Goal: Task Accomplishment & Management: Use online tool/utility

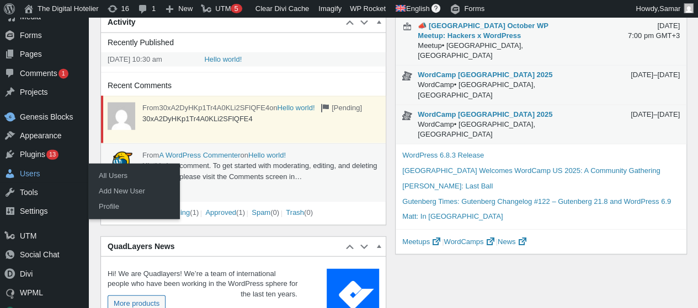
scroll to position [1269, 0]
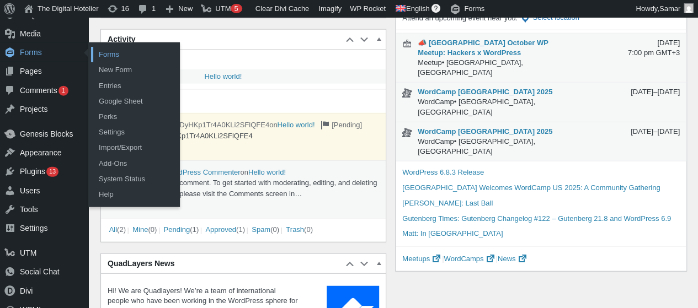
click at [118, 57] on link "Forms" at bounding box center [135, 54] width 88 height 15
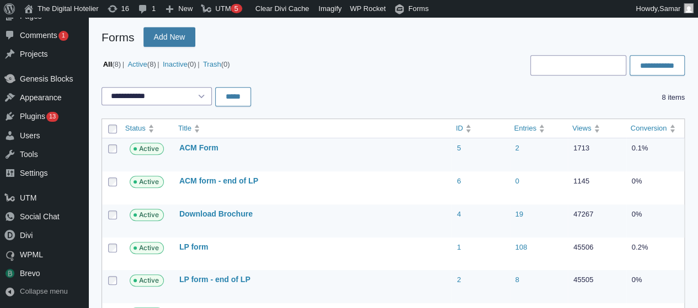
scroll to position [331, 0]
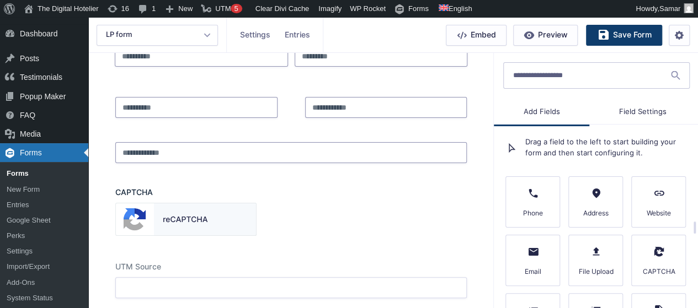
scroll to position [497, 0]
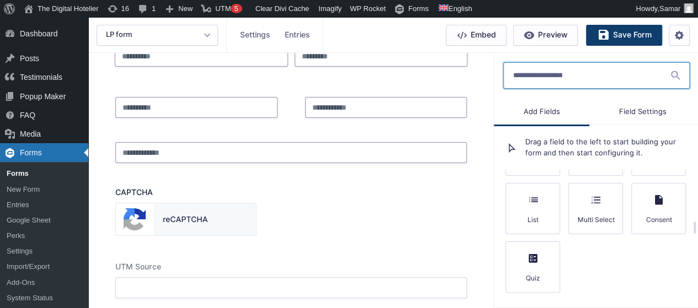
click at [572, 80] on input "Search a form field by name" at bounding box center [596, 75] width 186 height 26
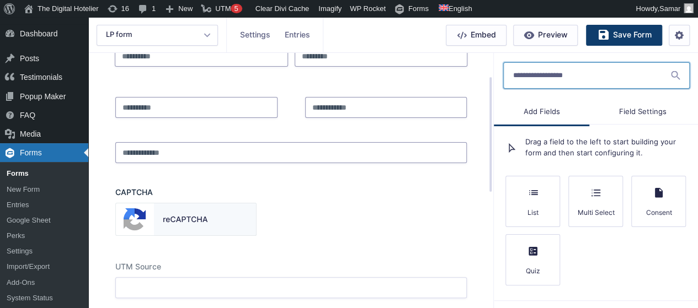
paste input "**********"
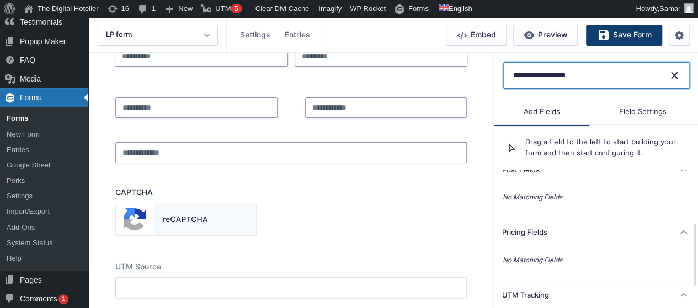
scroll to position [116, 0]
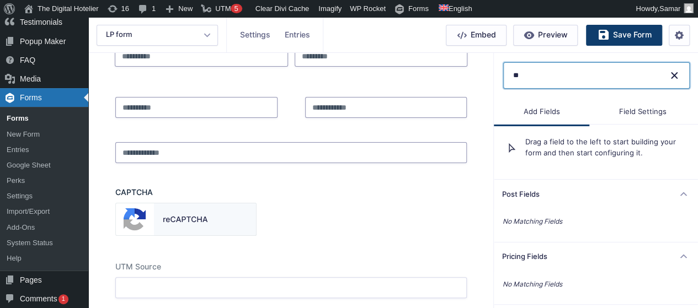
type input "*"
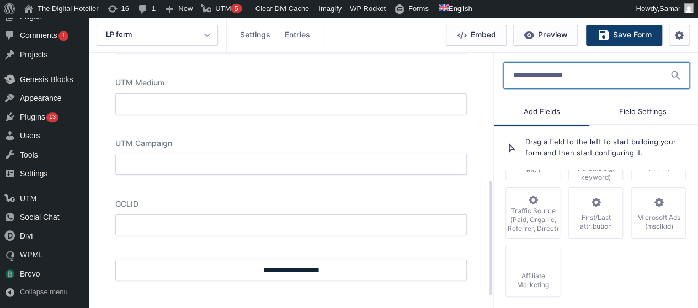
scroll to position [300, 0]
click at [578, 79] on input "Search a form field by name" at bounding box center [596, 75] width 186 height 26
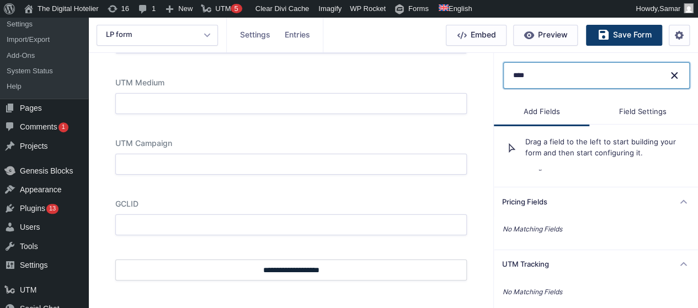
scroll to position [247, 0]
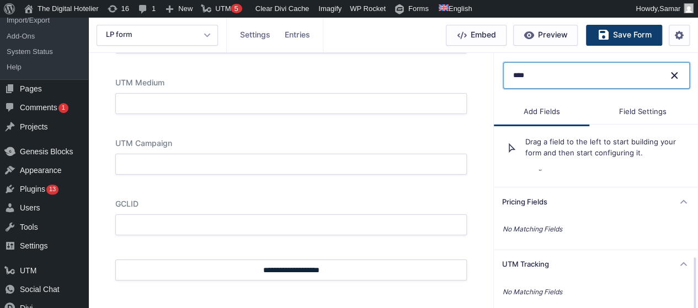
type input "****"
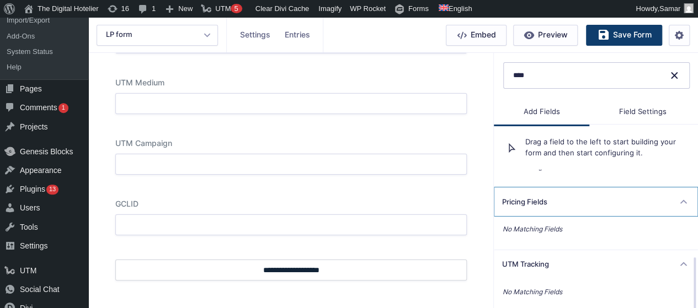
click at [680, 200] on icon at bounding box center [684, 202] width 10 height 25
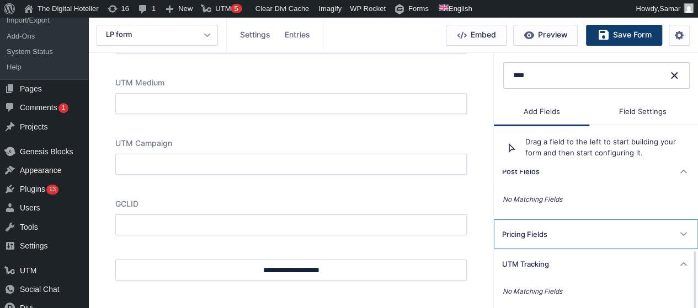
scroll to position [188, 0]
click at [631, 106] on span "Field Settings" at bounding box center [642, 112] width 106 height 25
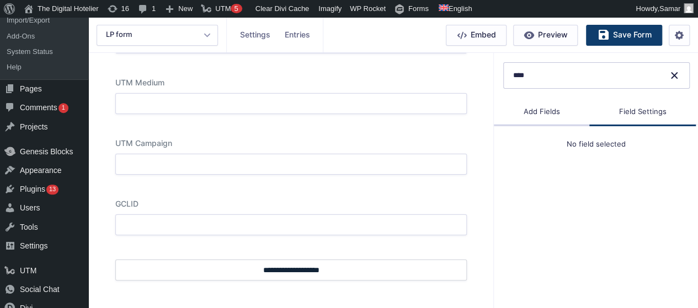
click at [562, 108] on span "Add Fields" at bounding box center [541, 112] width 95 height 25
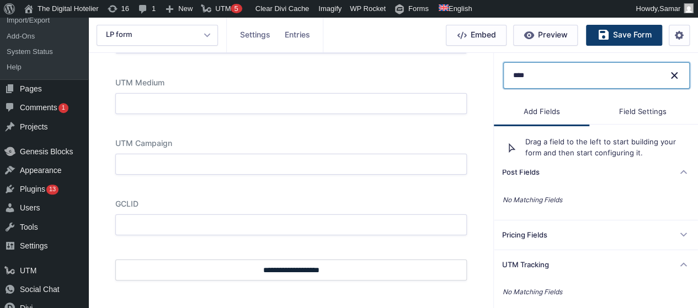
click at [674, 81] on input "****" at bounding box center [596, 75] width 186 height 26
click at [549, 80] on input "****" at bounding box center [596, 75] width 186 height 26
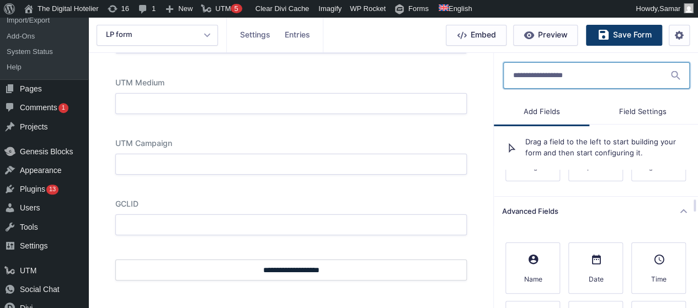
scroll to position [261, 0]
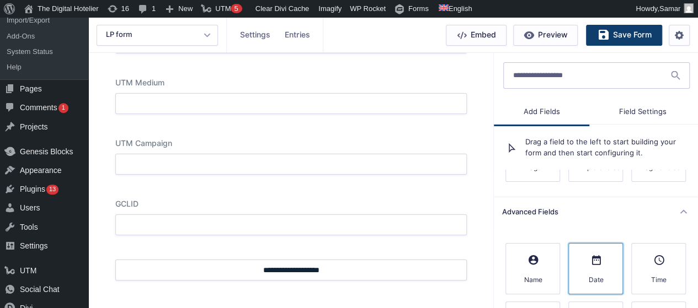
click at [612, 251] on button "Date" at bounding box center [595, 268] width 55 height 51
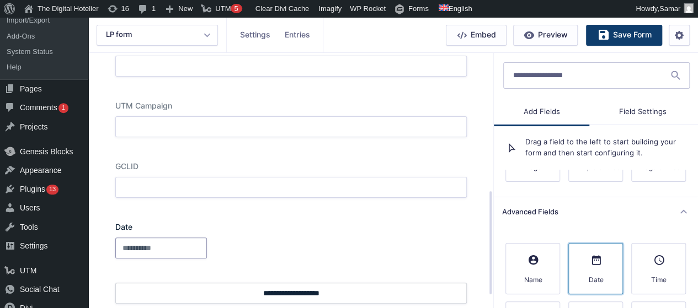
scroll to position [355, 0]
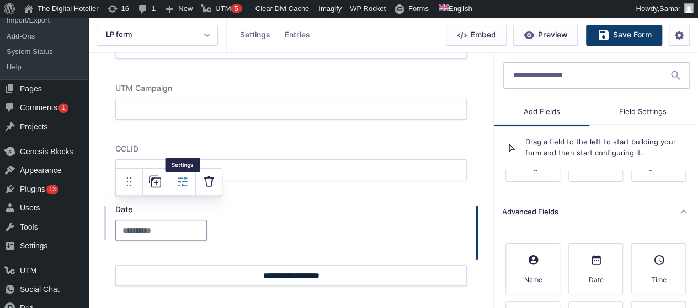
click at [174, 185] on button "Settings" at bounding box center [182, 182] width 26 height 26
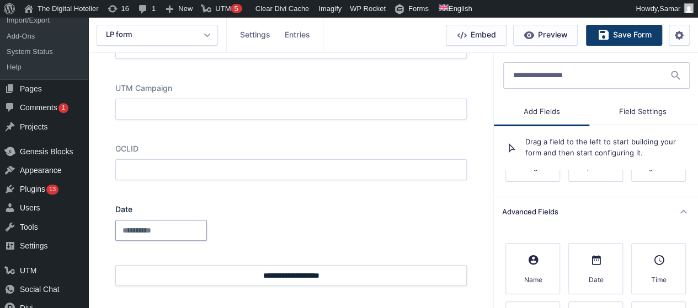
type input "****"
select select "**********"
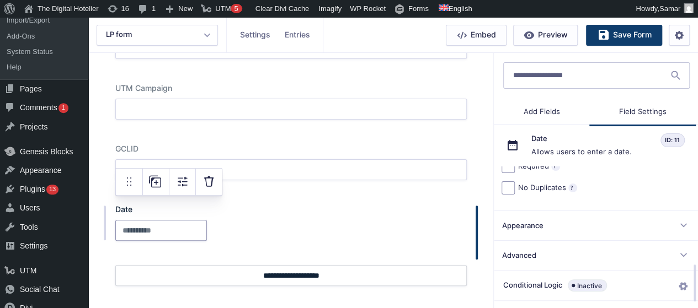
scroll to position [392, 0]
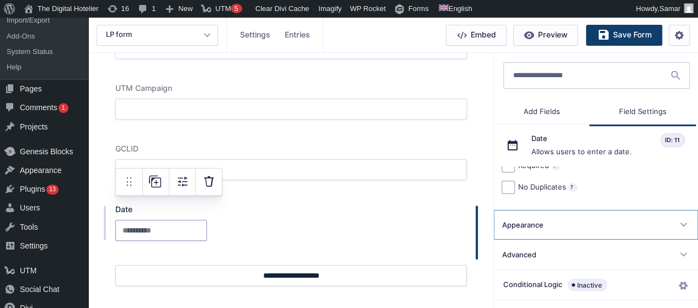
click at [647, 233] on button "Appearance" at bounding box center [596, 225] width 204 height 30
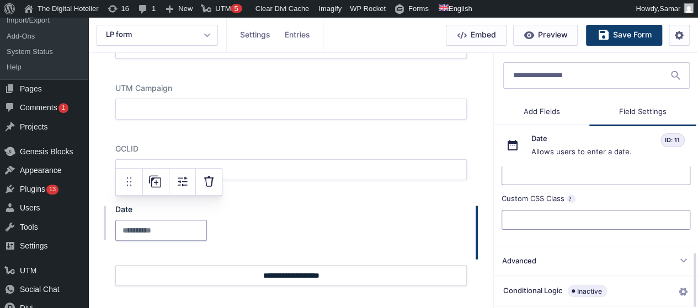
scroll to position [228, 0]
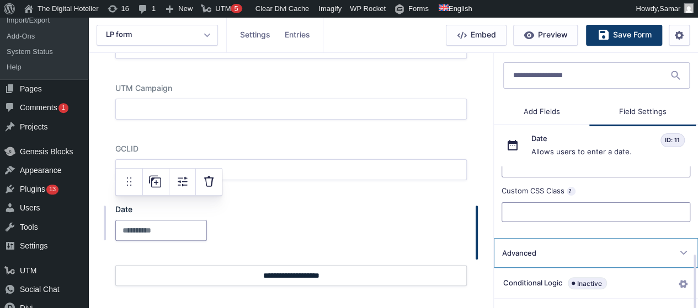
click at [647, 244] on button "Advanced" at bounding box center [596, 253] width 204 height 30
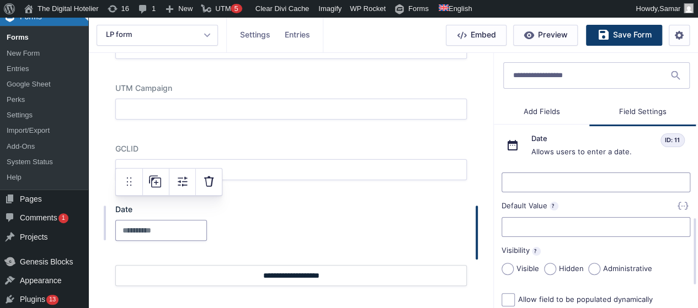
scroll to position [110, 0]
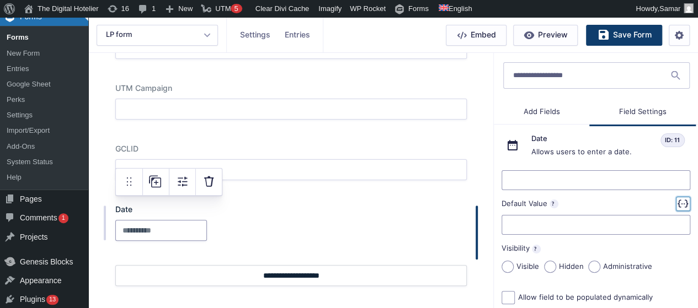
click at [683, 205] on icon "button" at bounding box center [683, 204] width 14 height 14
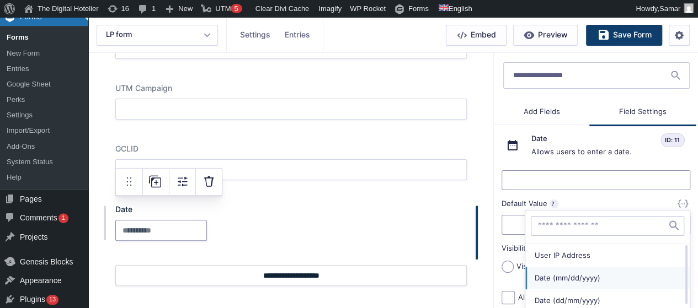
click at [592, 286] on button "Date (mm/dd/yyyy)" at bounding box center [607, 278] width 164 height 23
type input "**********"
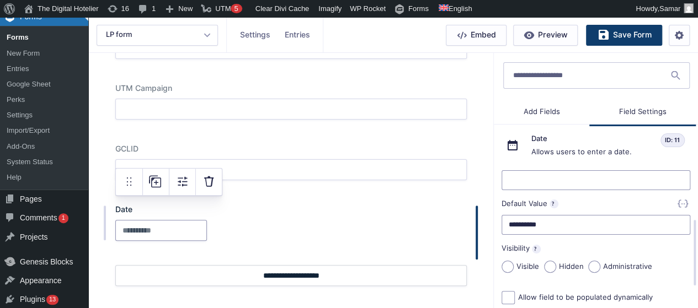
scroll to position [162, 0]
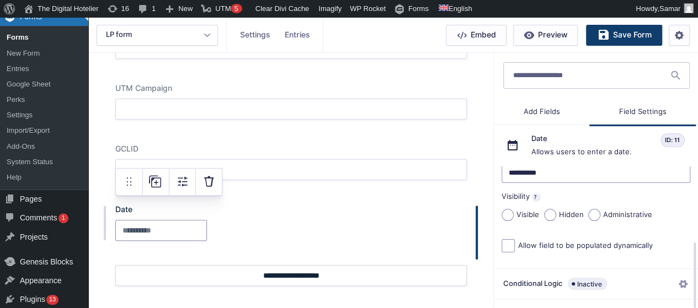
click at [564, 212] on label "Hidden" at bounding box center [564, 215] width 40 height 12
click at [535, 105] on span "Add Fields" at bounding box center [541, 112] width 95 height 25
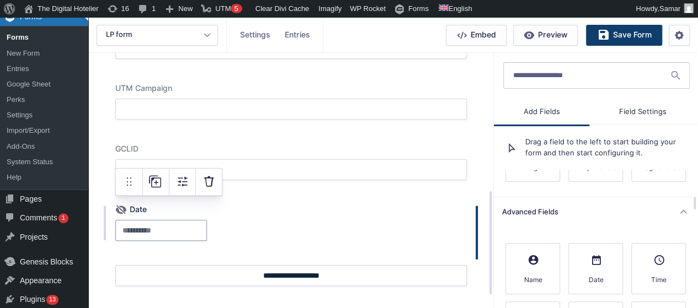
click at [156, 220] on div at bounding box center [290, 230] width 351 height 21
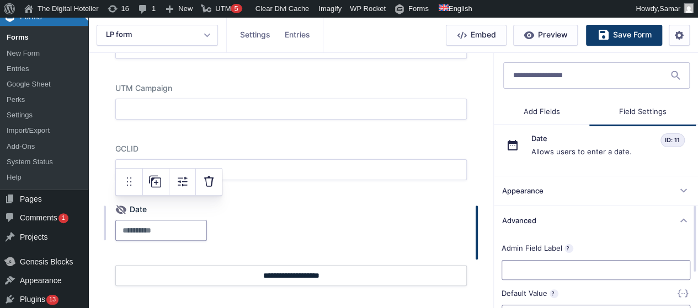
scroll to position [0, 0]
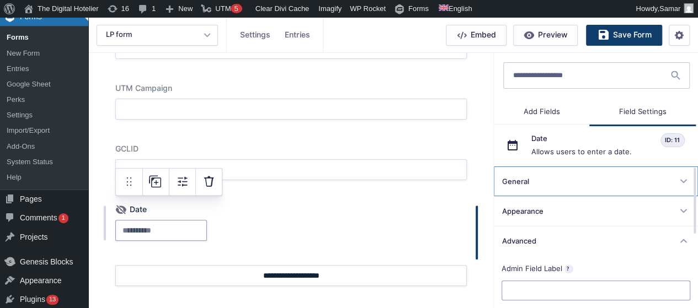
click at [553, 190] on button "General" at bounding box center [596, 182] width 204 height 30
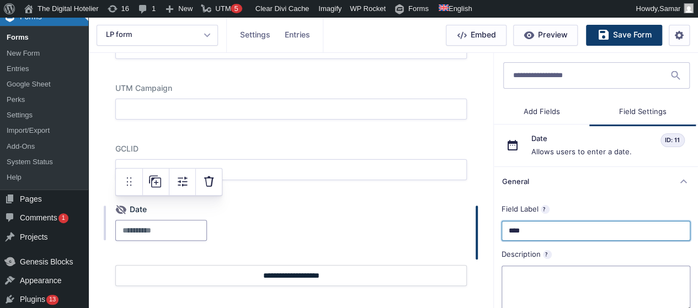
click at [552, 233] on input "****" at bounding box center [595, 231] width 189 height 20
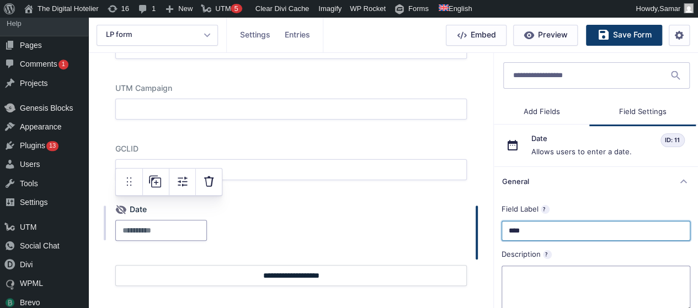
scroll to position [319, 0]
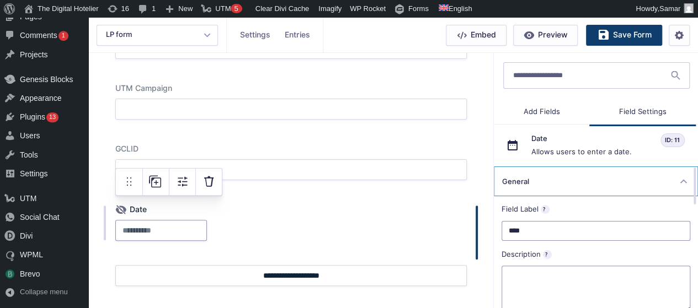
click at [645, 190] on button "General" at bounding box center [596, 182] width 204 height 30
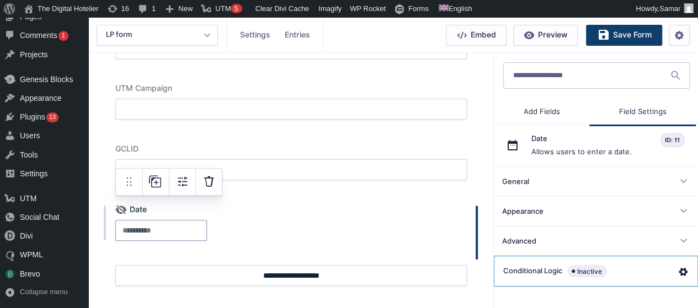
click at [645, 261] on button "Configure Conditional Logic" at bounding box center [595, 272] width 203 height 30
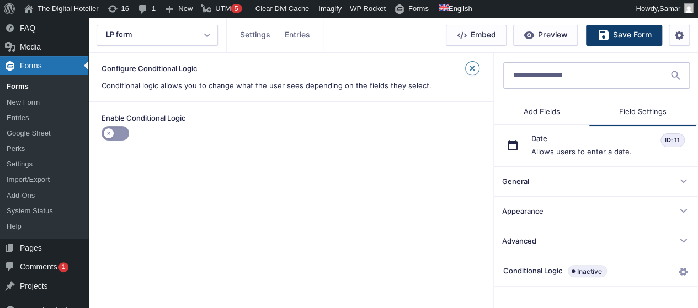
scroll to position [43, 0]
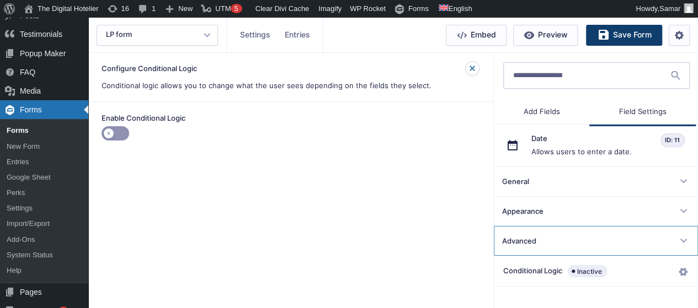
click at [644, 247] on button "Advanced" at bounding box center [596, 241] width 204 height 30
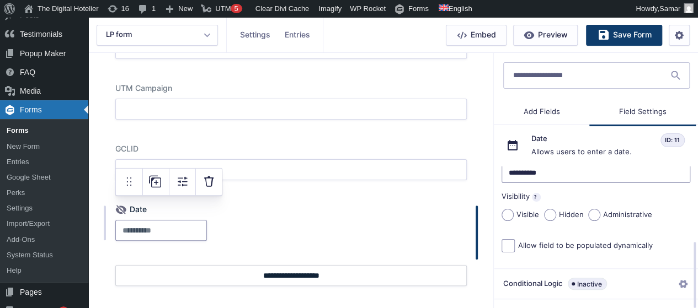
scroll to position [107, 0]
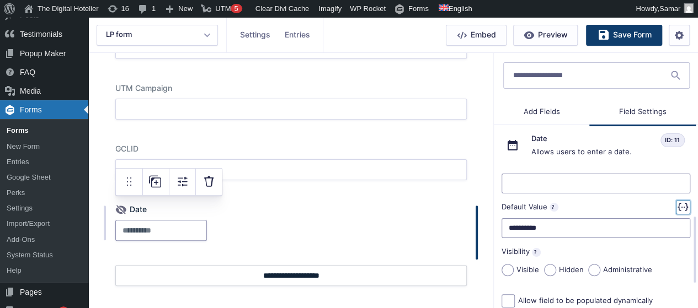
click at [682, 206] on icon "button" at bounding box center [683, 207] width 14 height 14
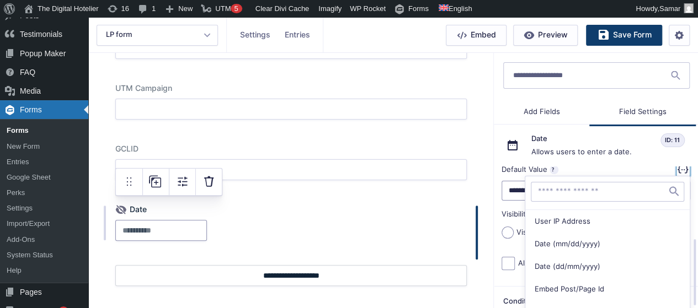
scroll to position [162, 0]
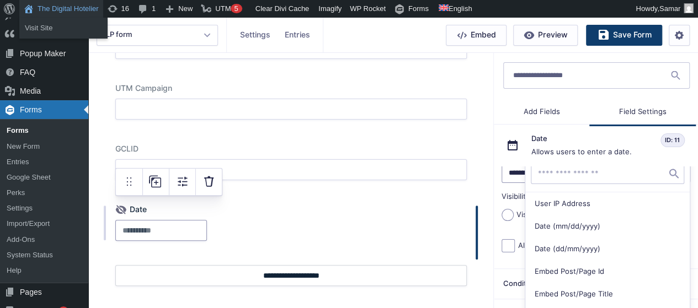
click at [50, 10] on link "The Digital Hotelier" at bounding box center [61, 9] width 84 height 18
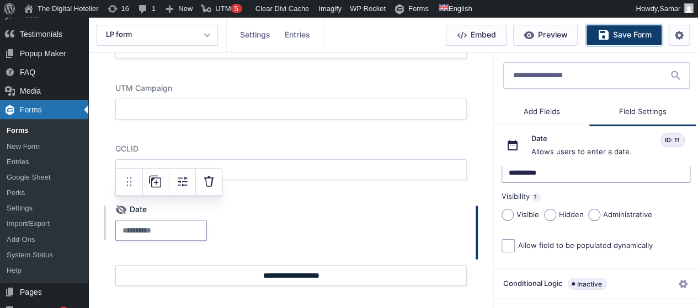
click at [623, 37] on span "Save Form" at bounding box center [632, 35] width 39 height 12
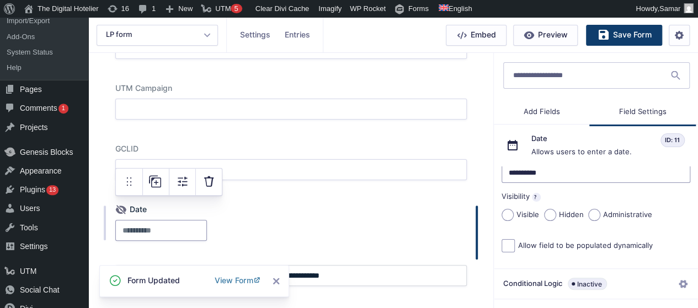
scroll to position [239, 0]
